Goal: Obtain resource: Download file/media

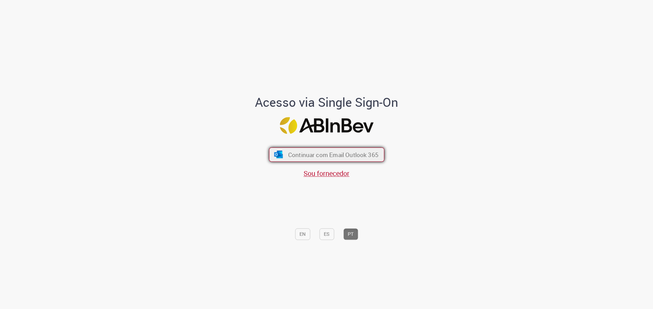
click at [358, 158] on span "Continuar com Email Outlook 365" at bounding box center [333, 154] width 90 height 8
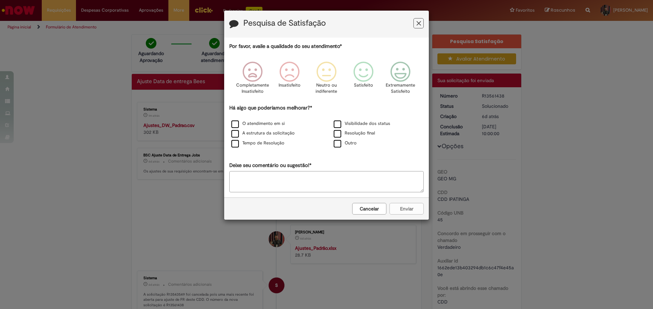
click at [420, 20] on icon "Feedback" at bounding box center [418, 23] width 4 height 7
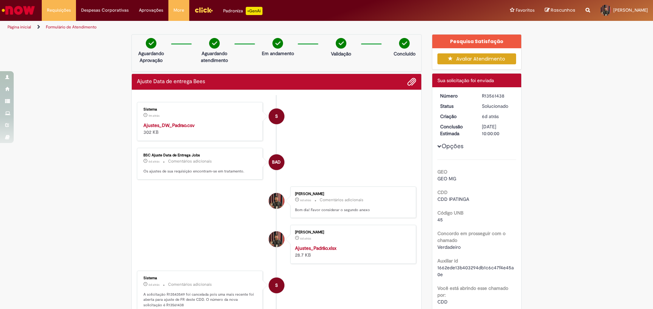
click at [173, 125] on strong "Ajustes_DW_Padrao.csv" at bounding box center [168, 125] width 51 height 6
